Goal: Register for event/course

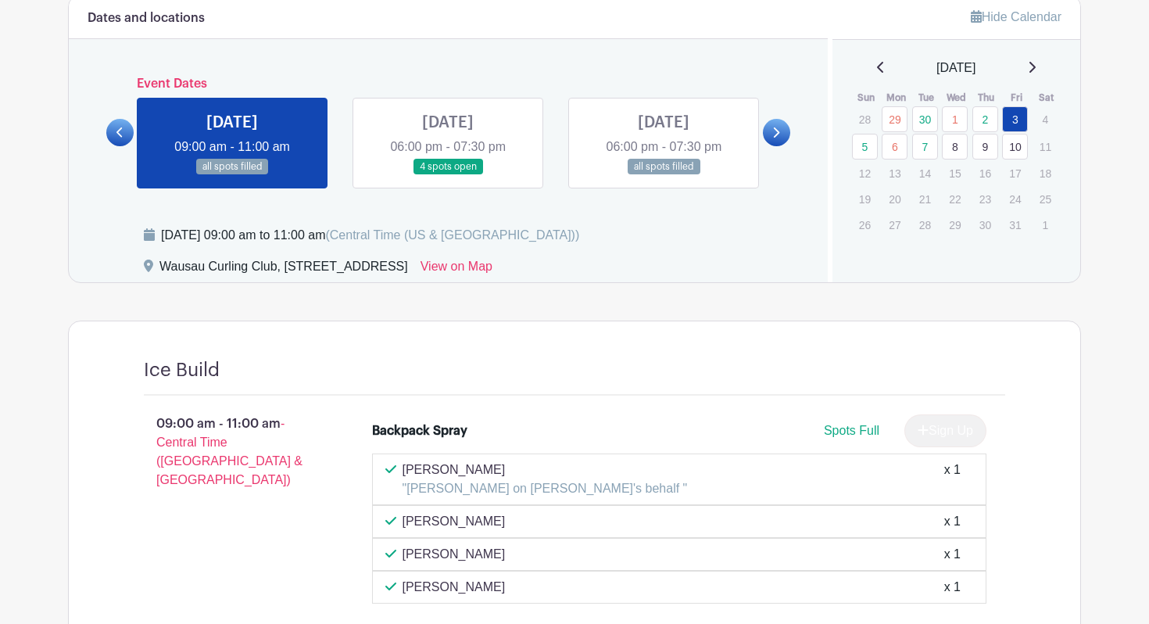
scroll to position [651, 0]
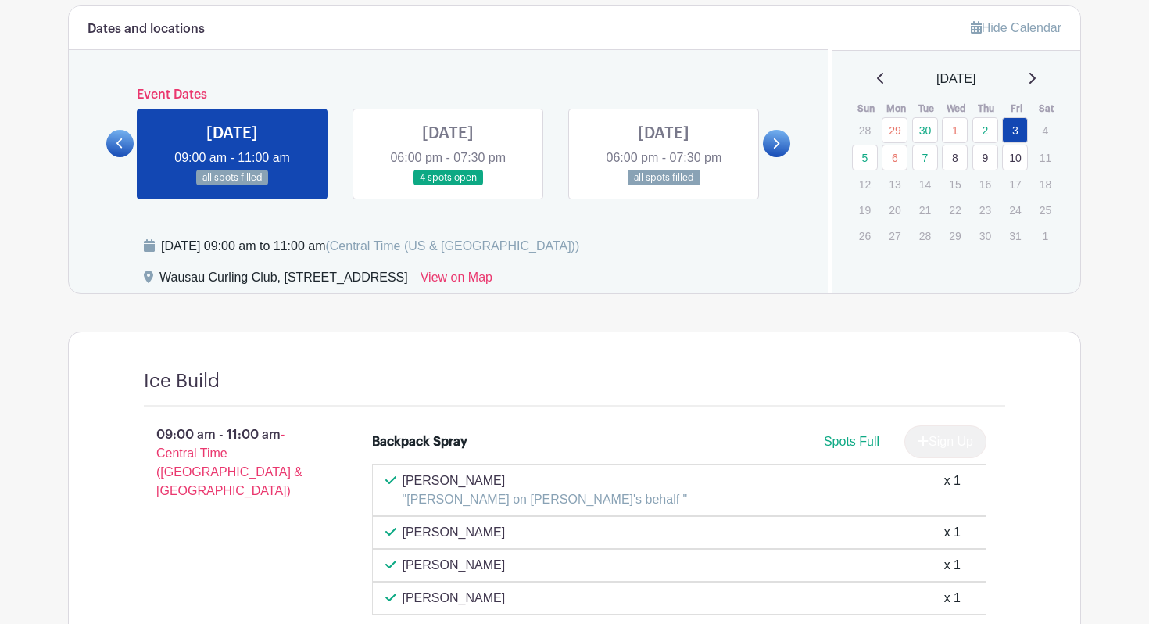
click at [448, 186] on link at bounding box center [448, 186] width 0 height 0
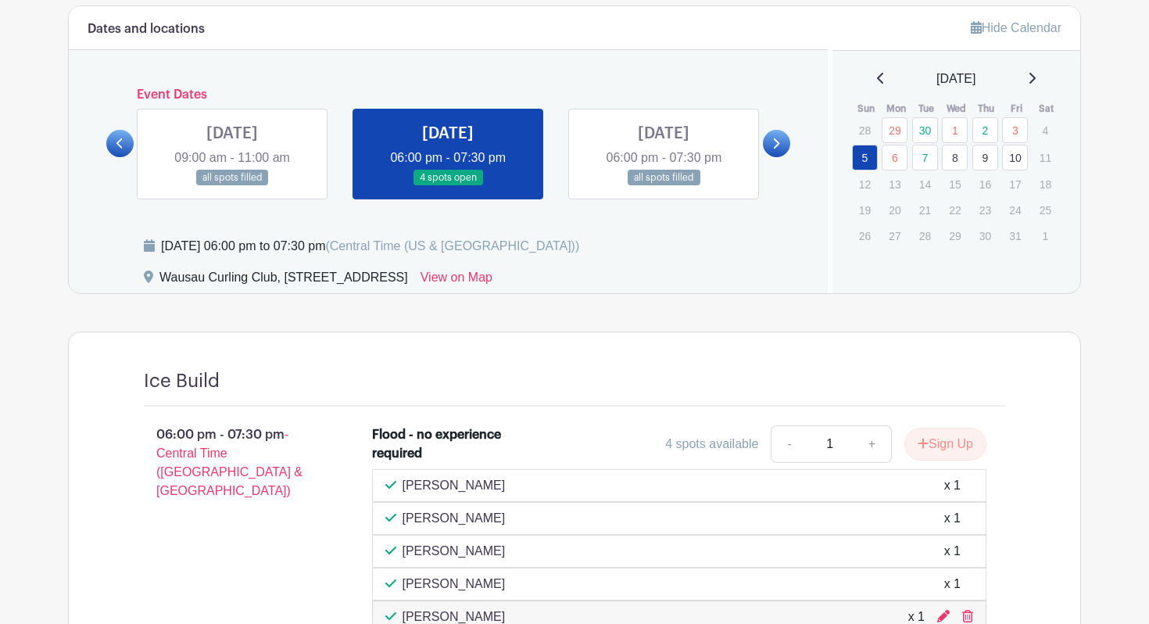
scroll to position [745, 0]
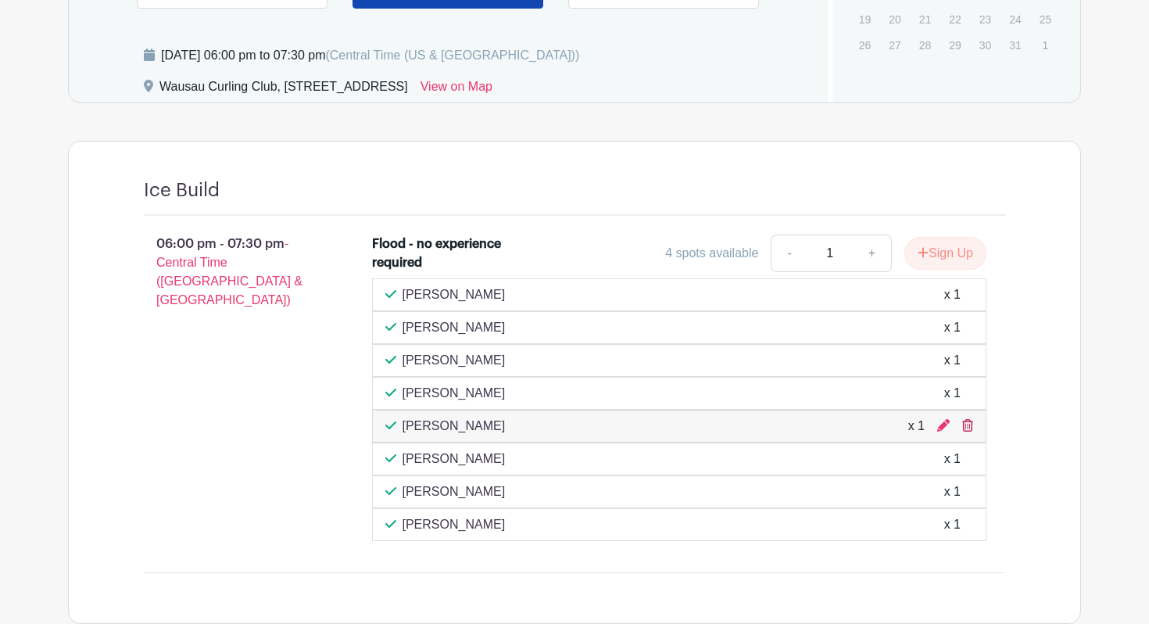
click at [970, 432] on link at bounding box center [968, 425] width 11 height 13
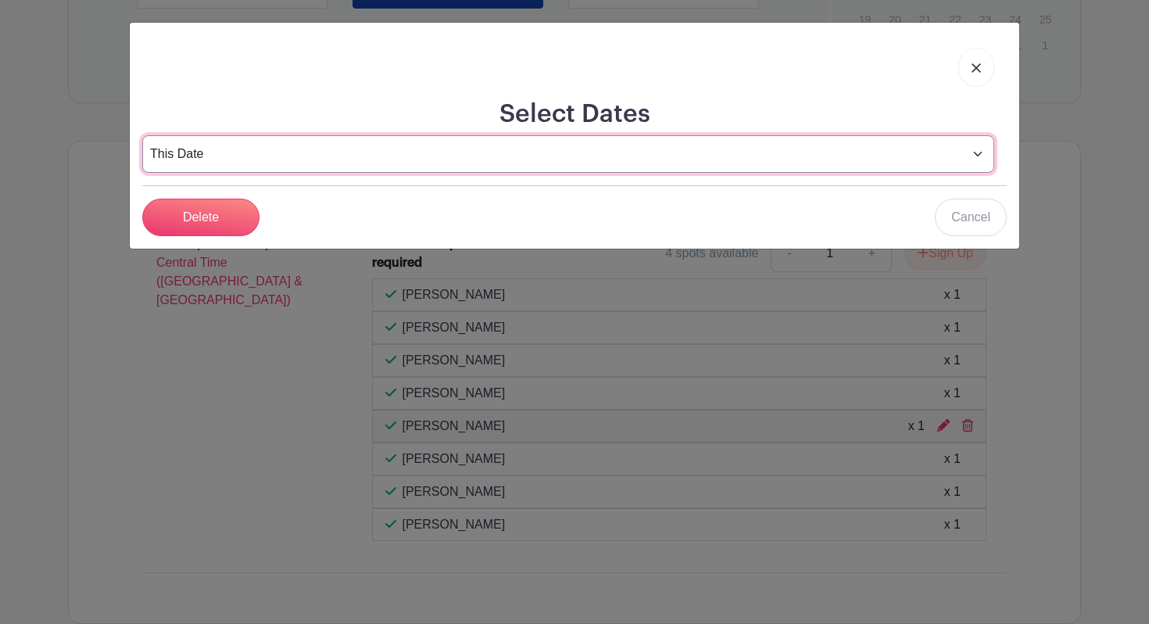
click at [249, 144] on select "This Date Select Dates" at bounding box center [568, 154] width 852 height 38
click at [142, 135] on select "This Date Select Dates" at bounding box center [568, 154] width 852 height 38
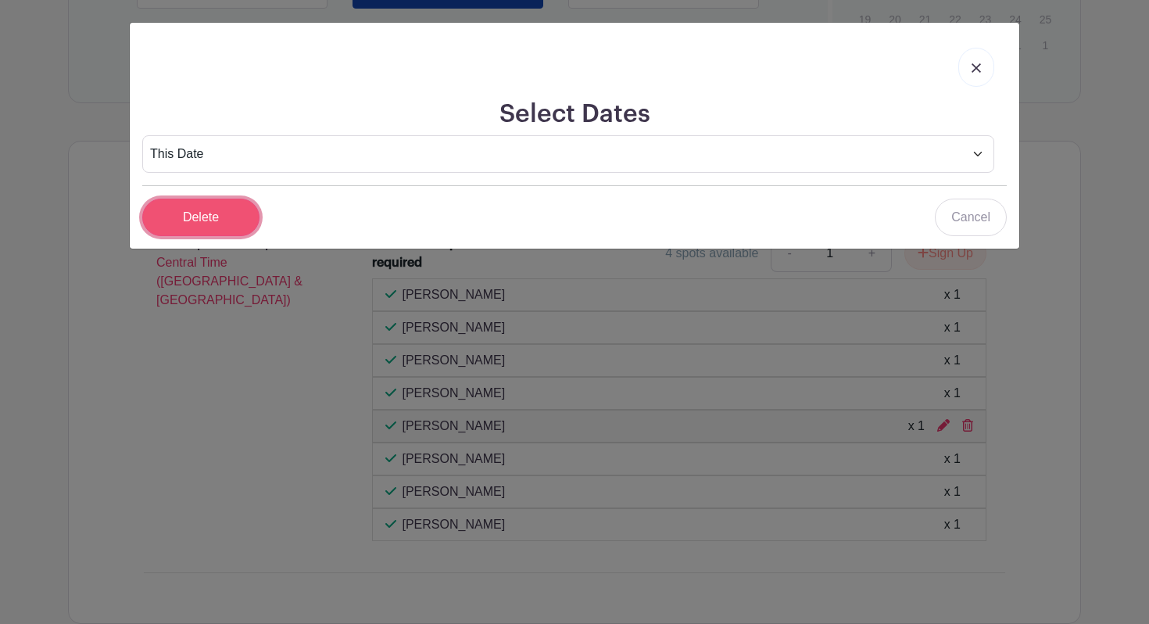
click at [175, 219] on input "Delete" at bounding box center [200, 218] width 117 height 38
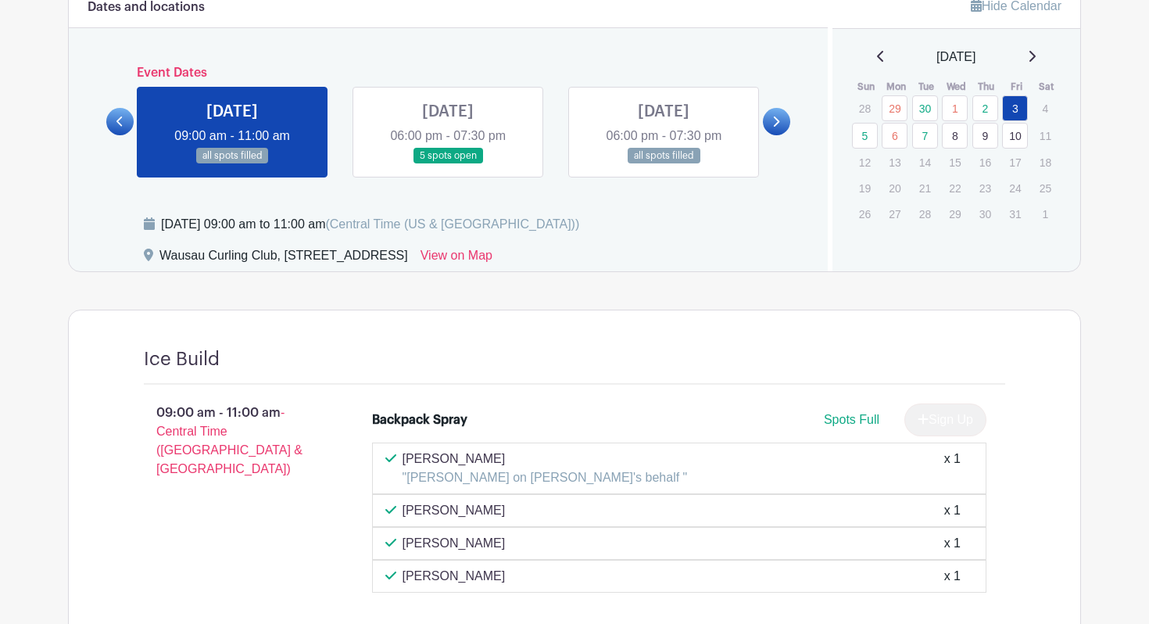
scroll to position [724, 0]
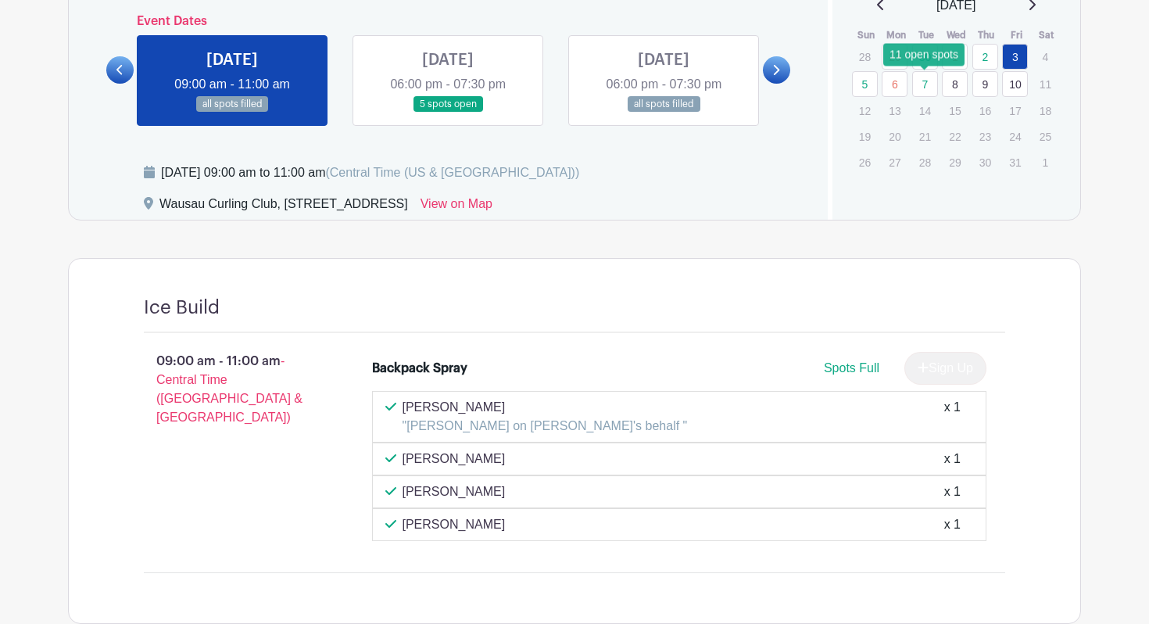
click at [927, 91] on link "7" at bounding box center [925, 84] width 26 height 26
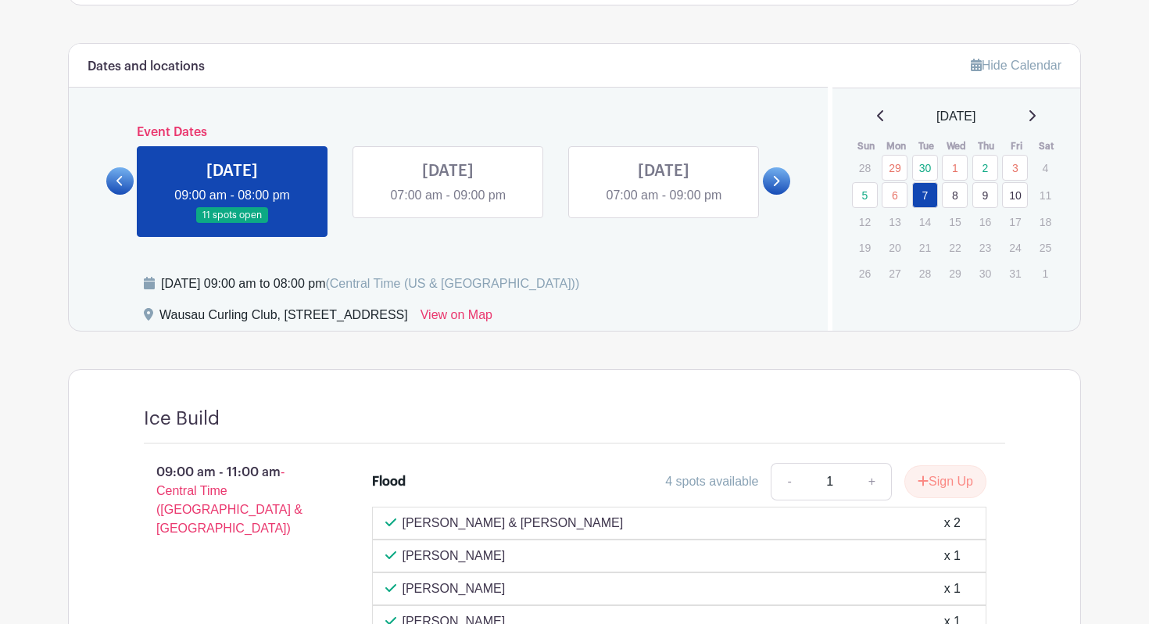
scroll to position [611, 0]
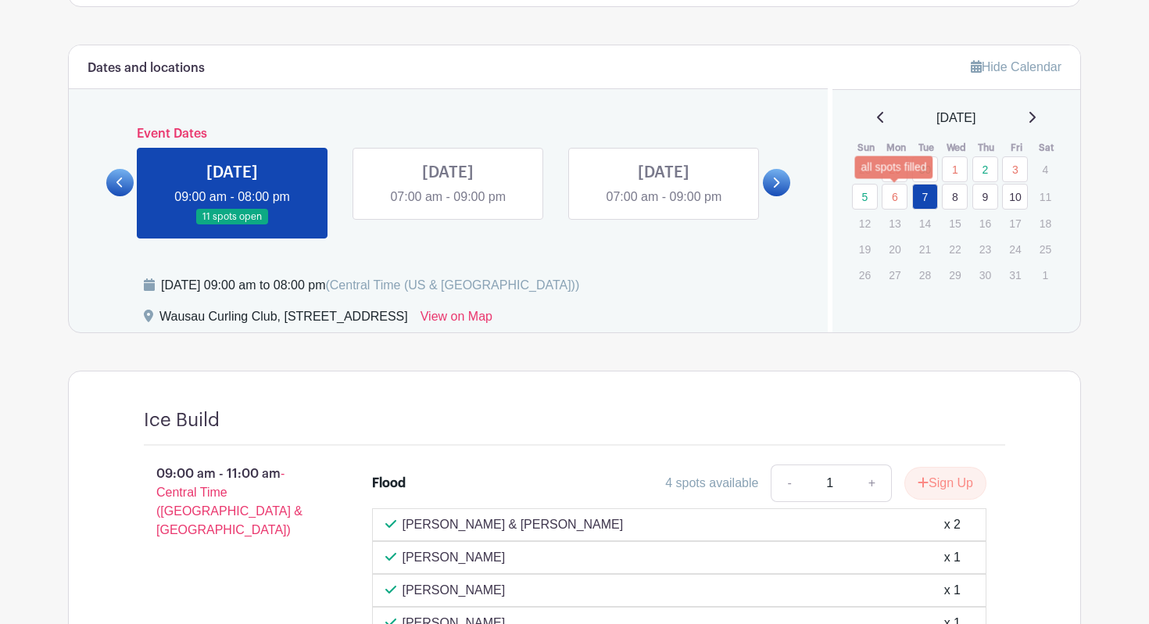
click at [895, 202] on link "6" at bounding box center [895, 197] width 26 height 26
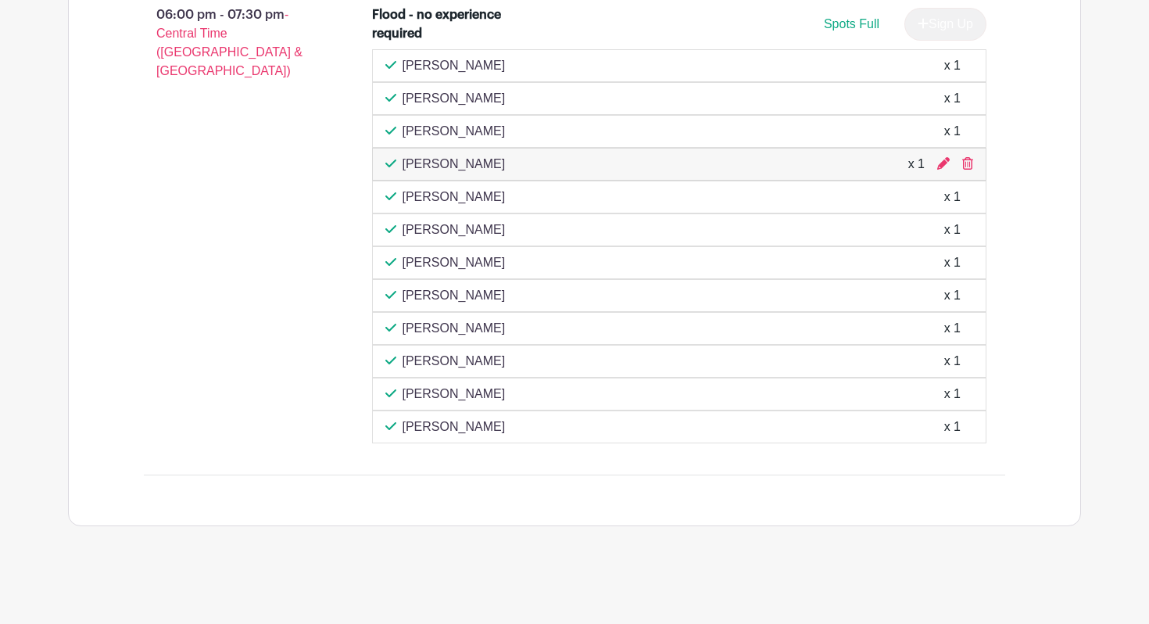
scroll to position [1026, 0]
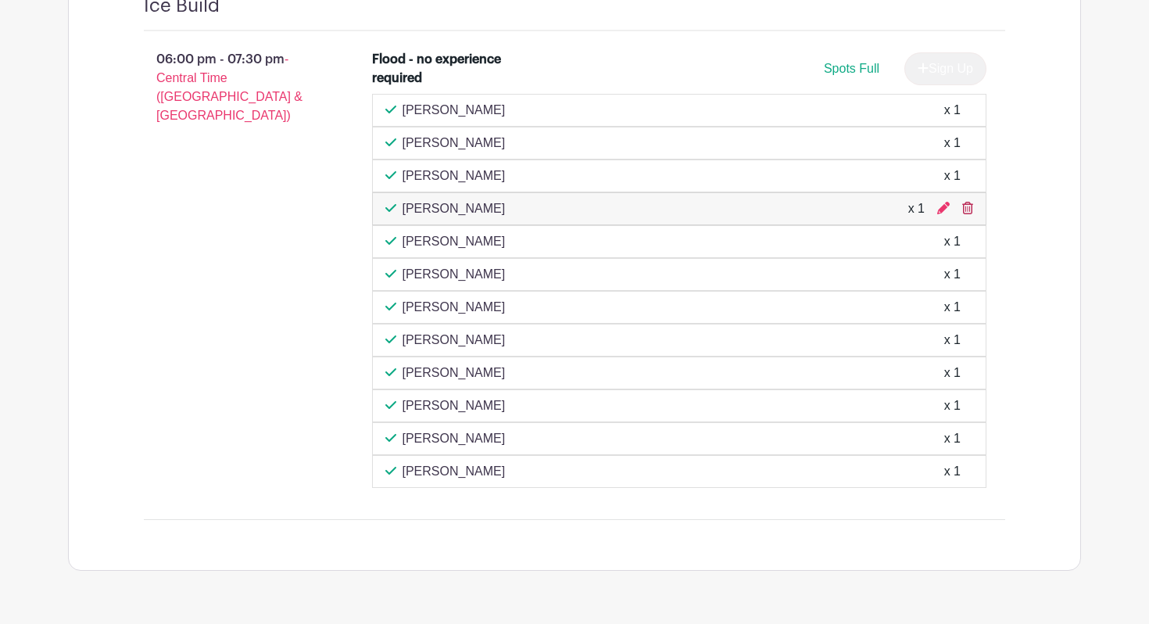
click at [966, 210] on icon at bounding box center [968, 208] width 11 height 13
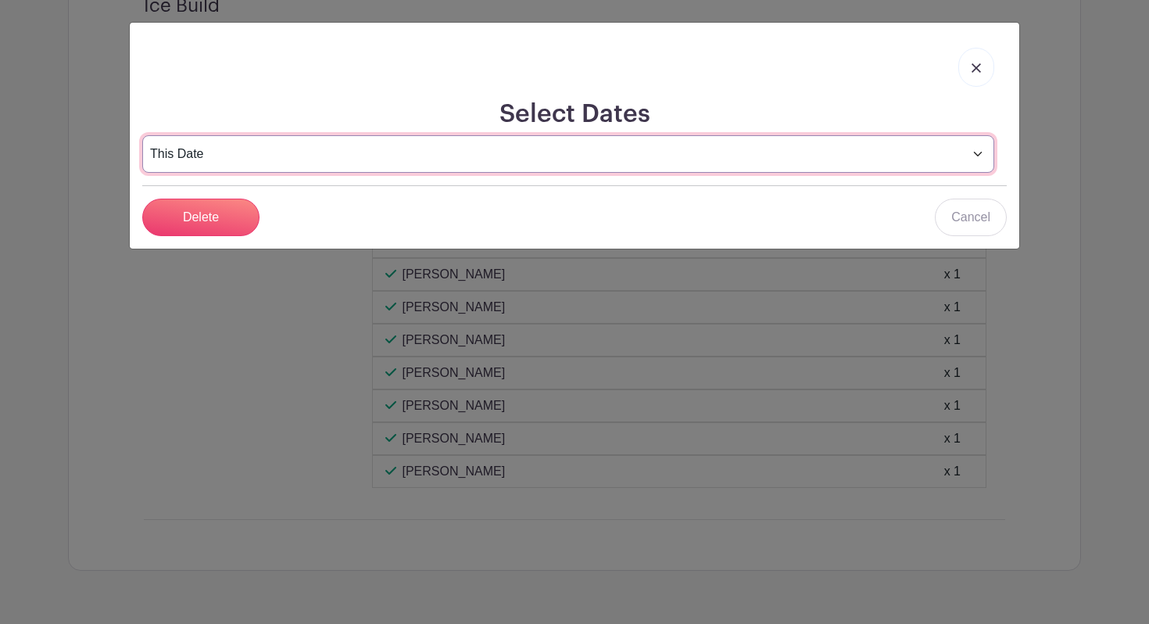
click at [634, 141] on select "This Date Select Dates" at bounding box center [568, 154] width 852 height 38
select select "select_dates"
click at [142, 135] on select "This Date Select Dates" at bounding box center [568, 154] width 852 height 38
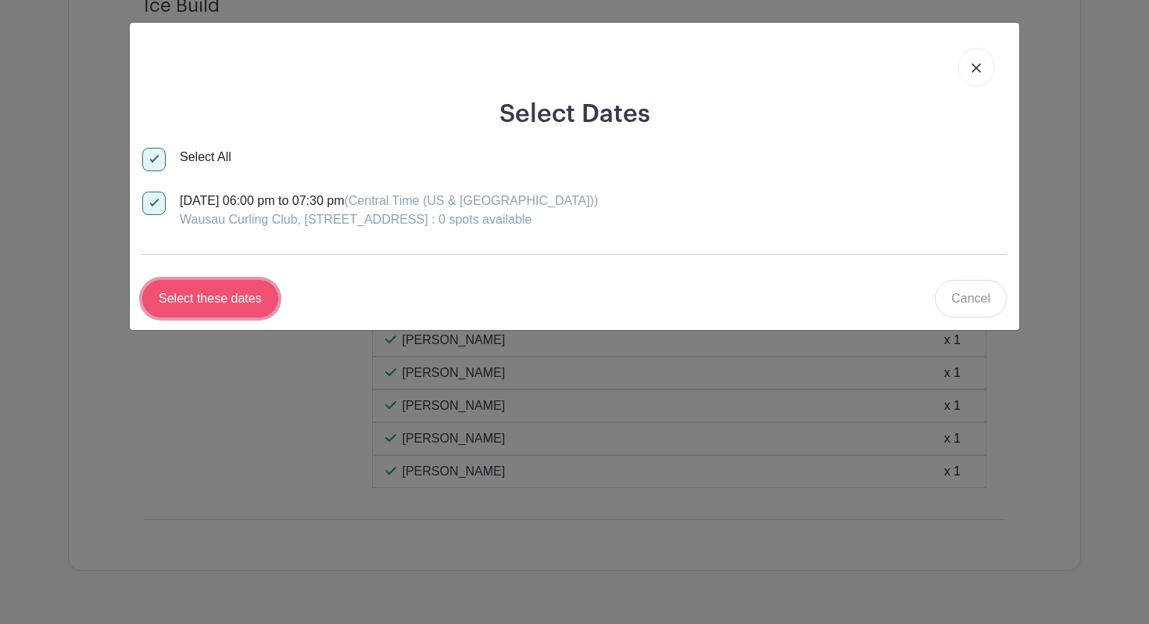
click at [242, 299] on input "Select these dates" at bounding box center [210, 299] width 136 height 38
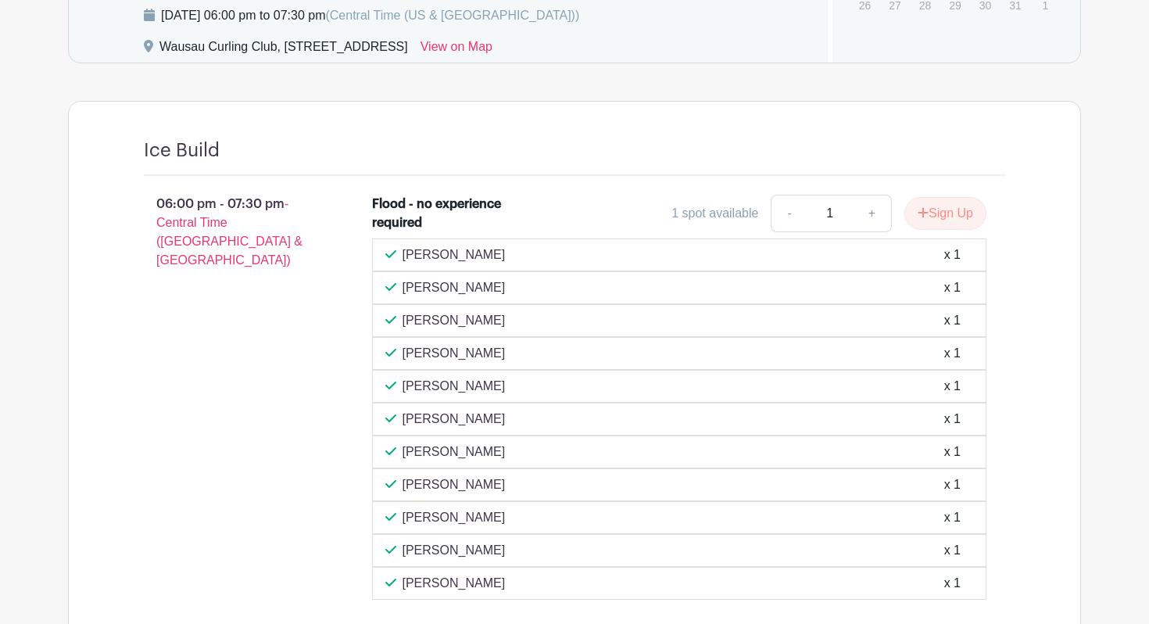
scroll to position [889, 0]
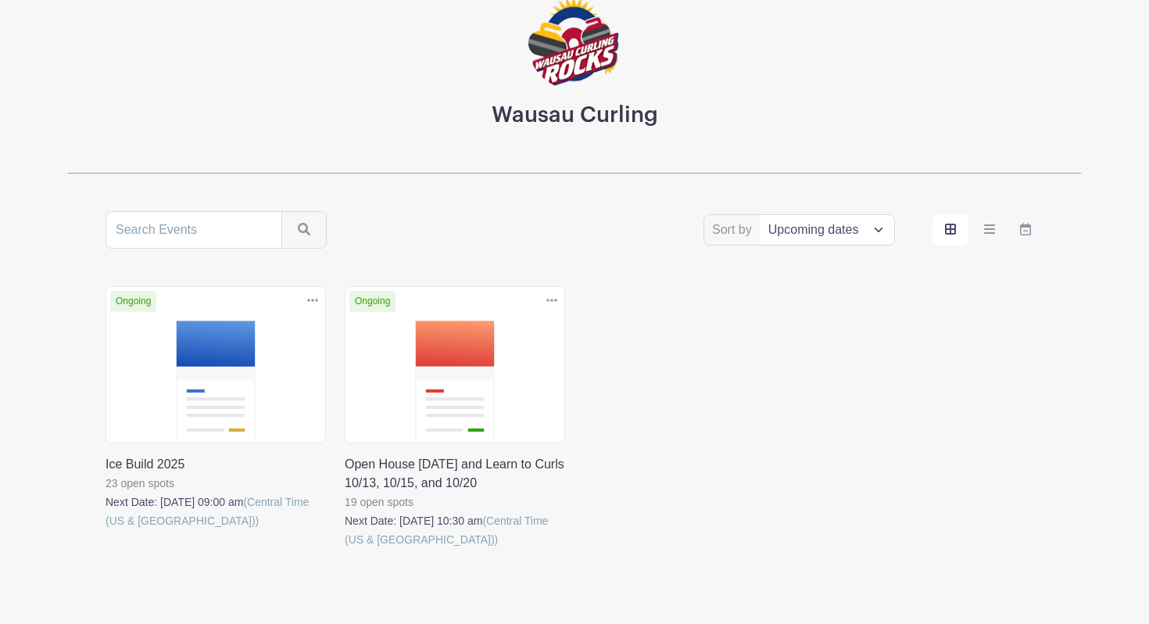
scroll to position [121, 0]
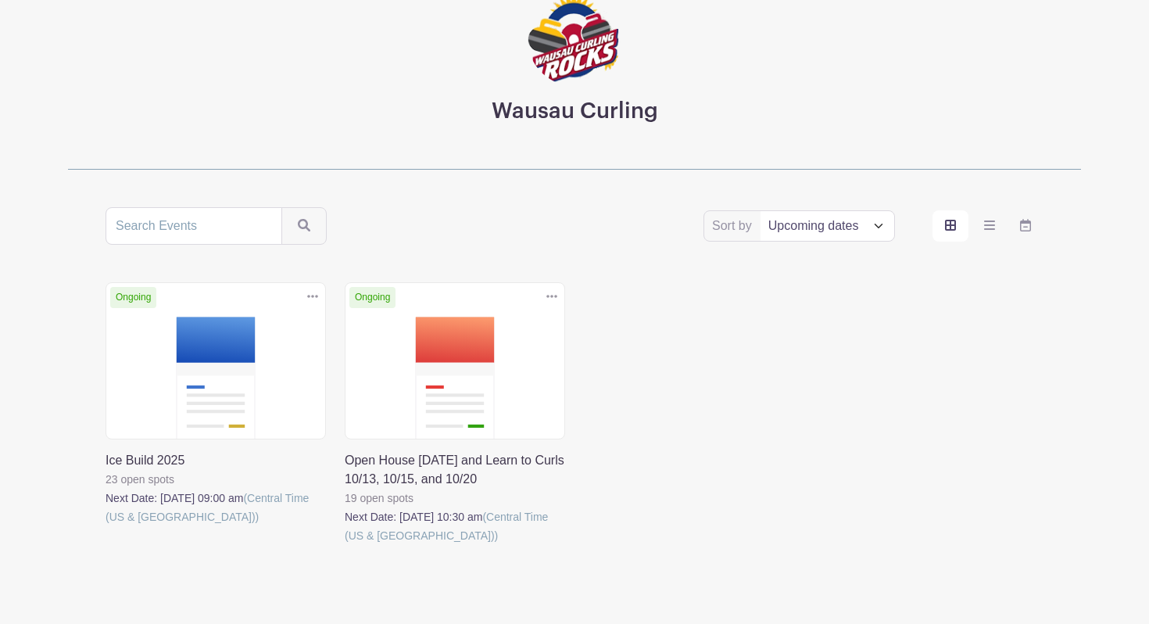
click at [345, 545] on link at bounding box center [345, 545] width 0 height 0
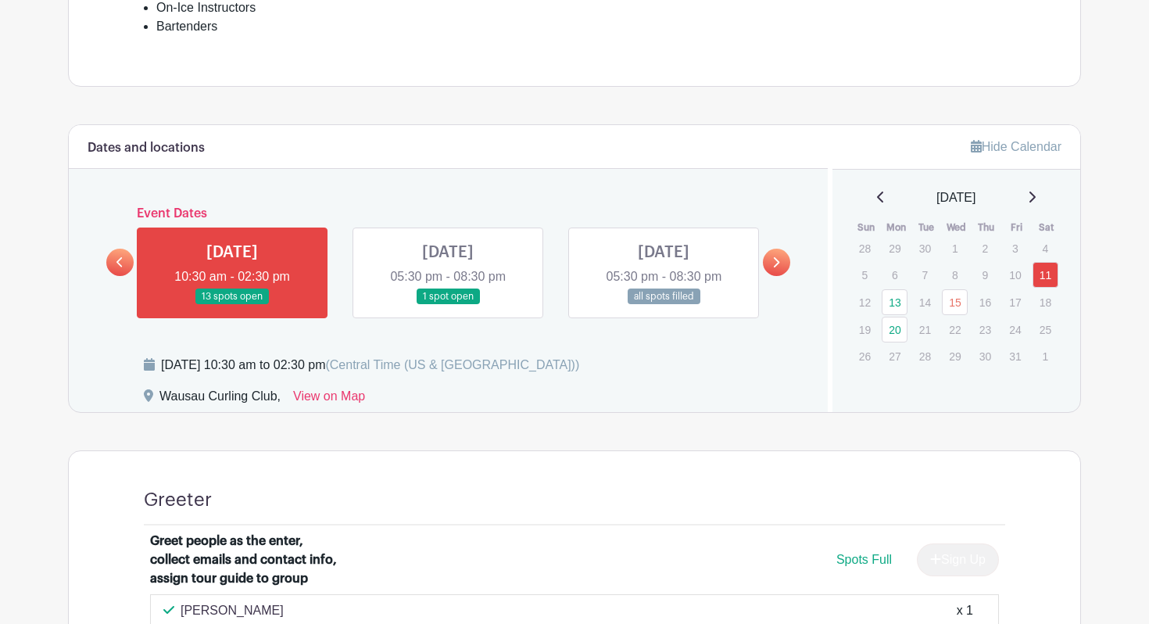
scroll to position [805, 0]
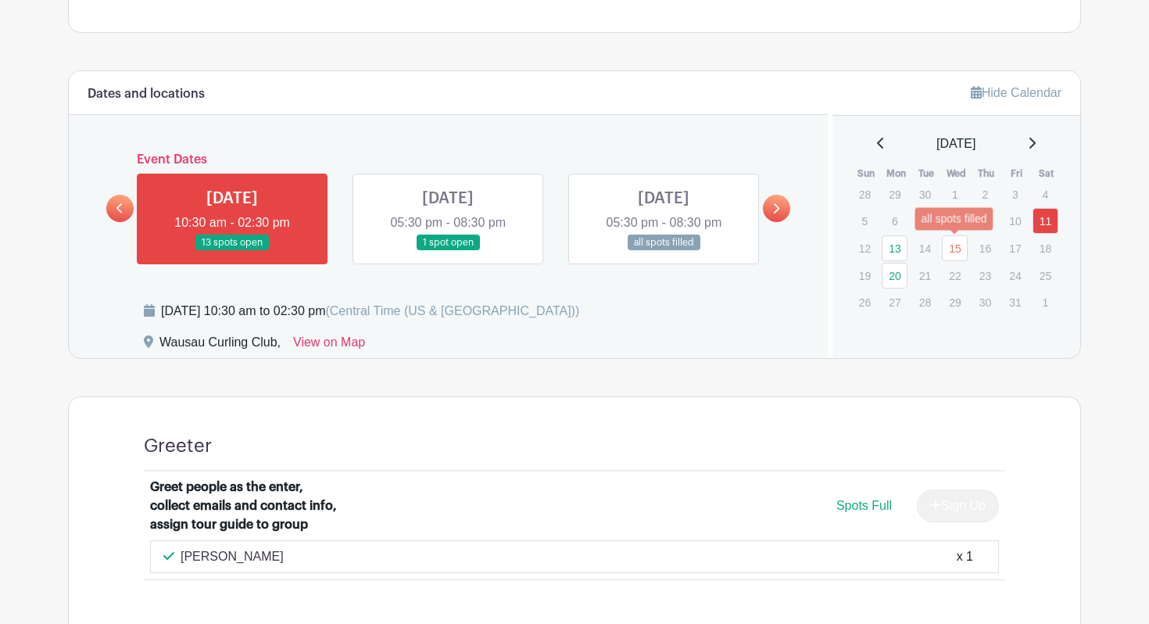
click at [951, 251] on link "15" at bounding box center [955, 248] width 26 height 26
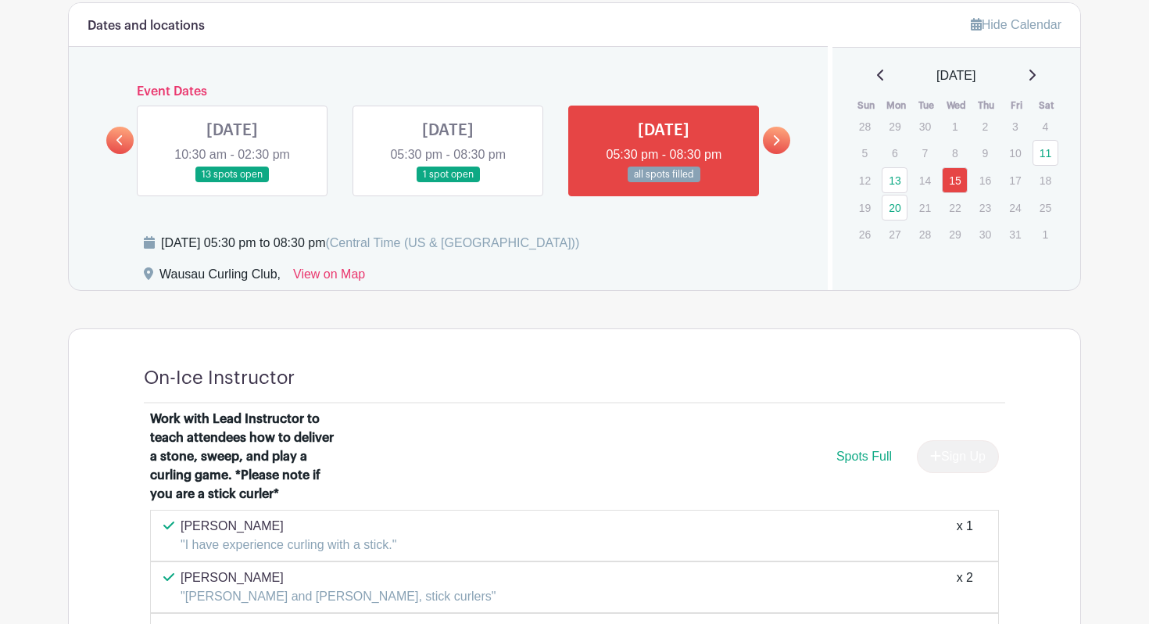
scroll to position [713, 0]
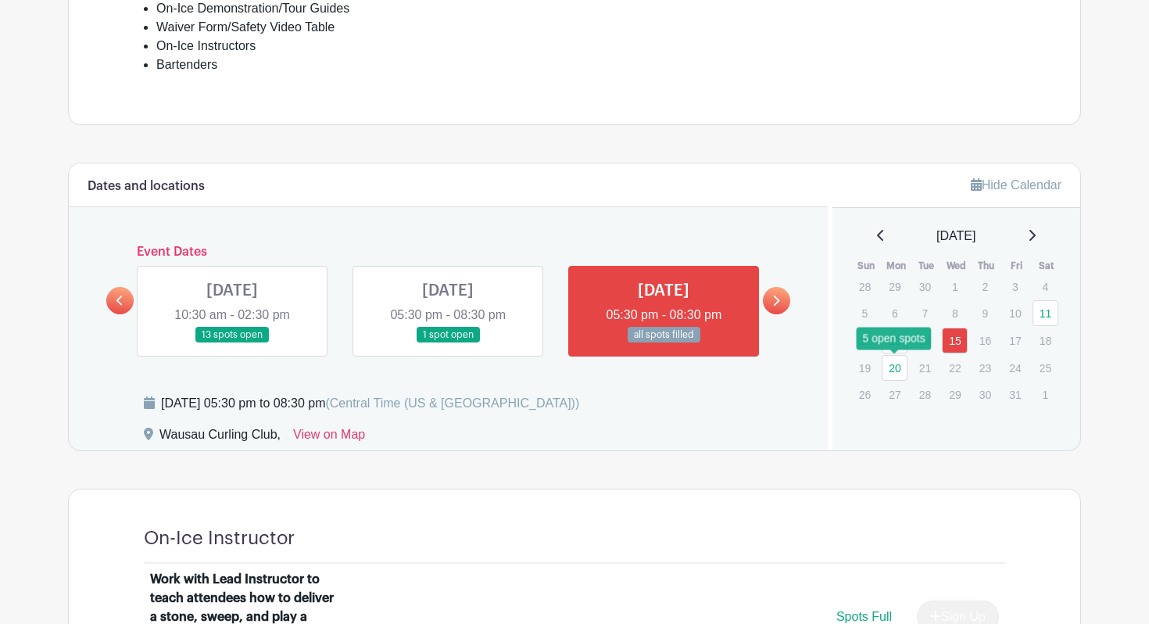
click at [896, 370] on link "20" at bounding box center [895, 368] width 26 height 26
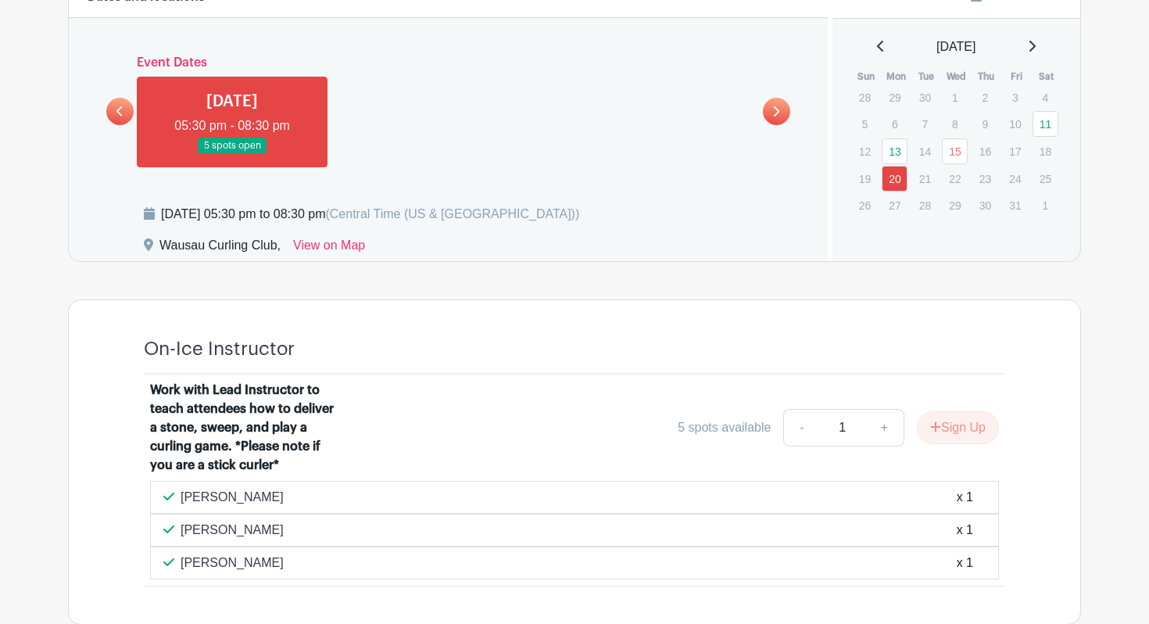
scroll to position [898, 0]
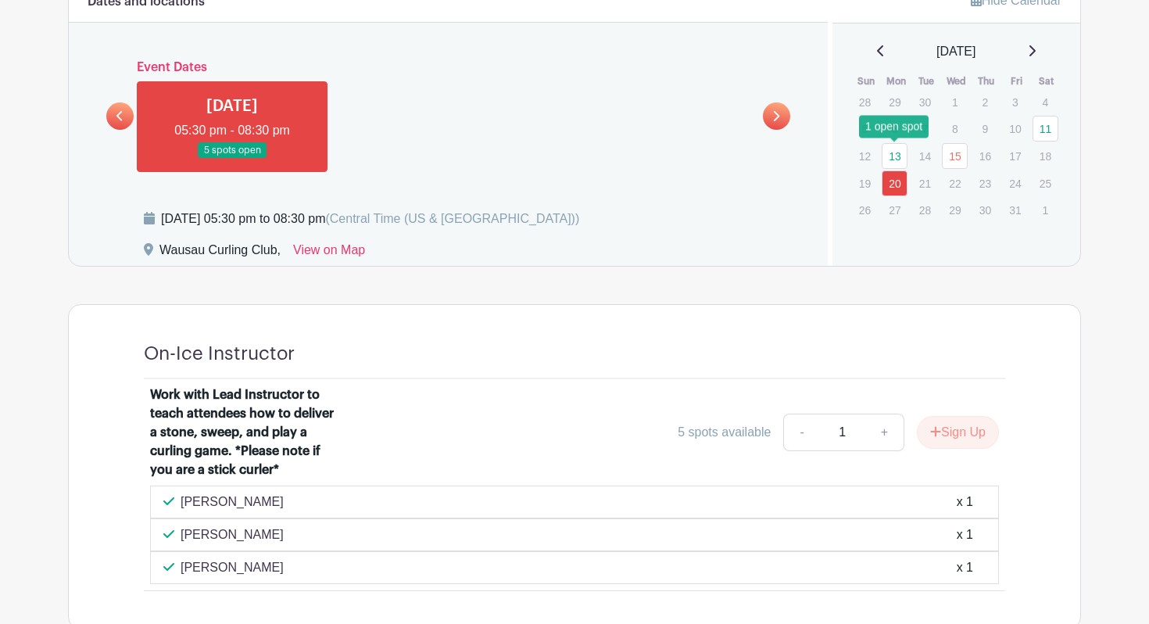
click at [888, 159] on link "13" at bounding box center [895, 156] width 26 height 26
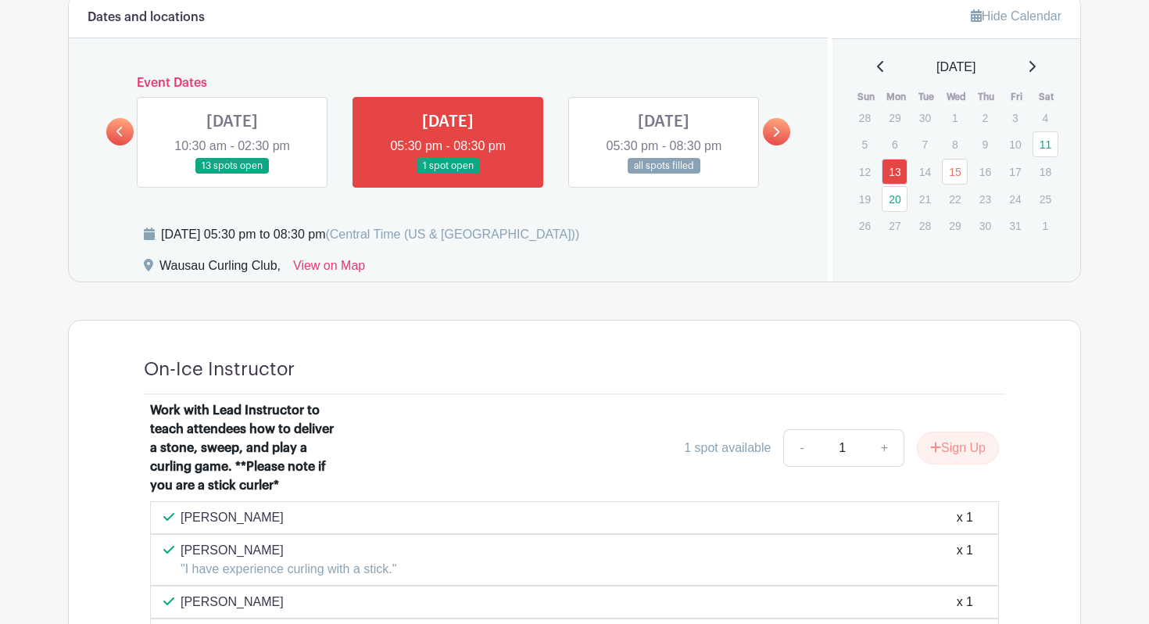
scroll to position [830, 0]
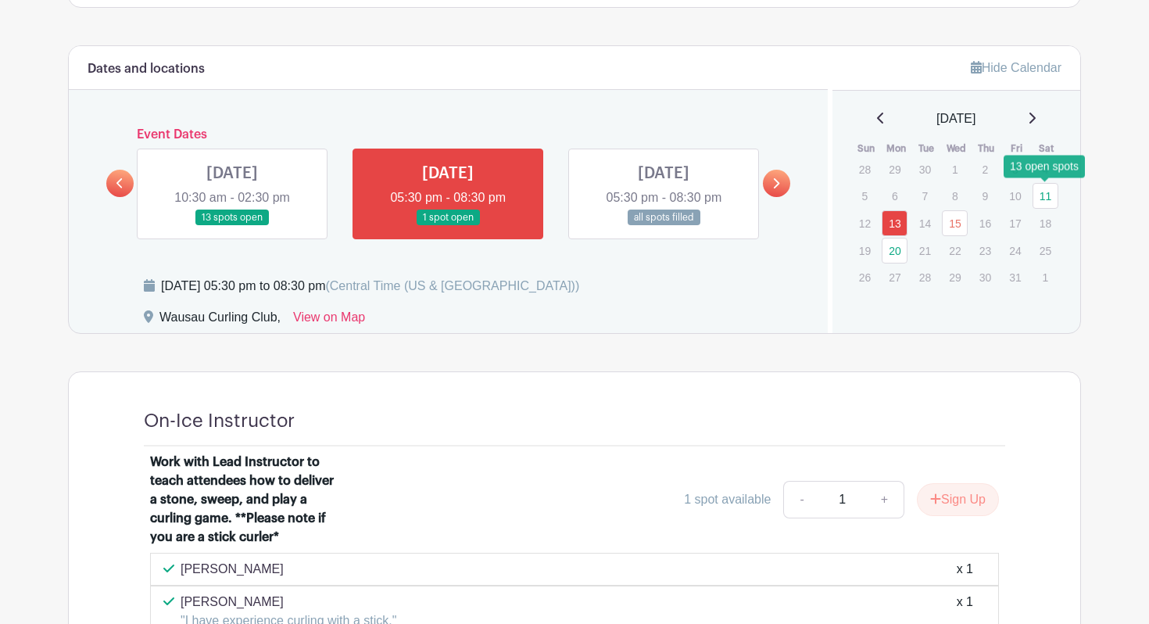
click at [1056, 193] on link "11" at bounding box center [1046, 196] width 26 height 26
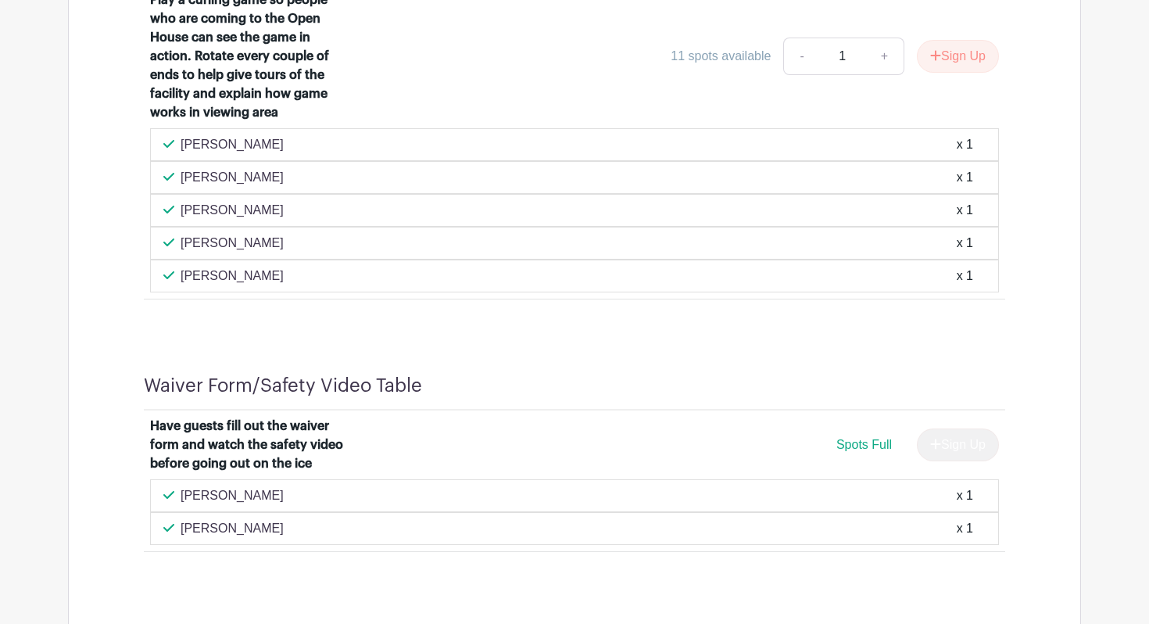
scroll to position [1522, 0]
